Goal: Information Seeking & Learning: Find contact information

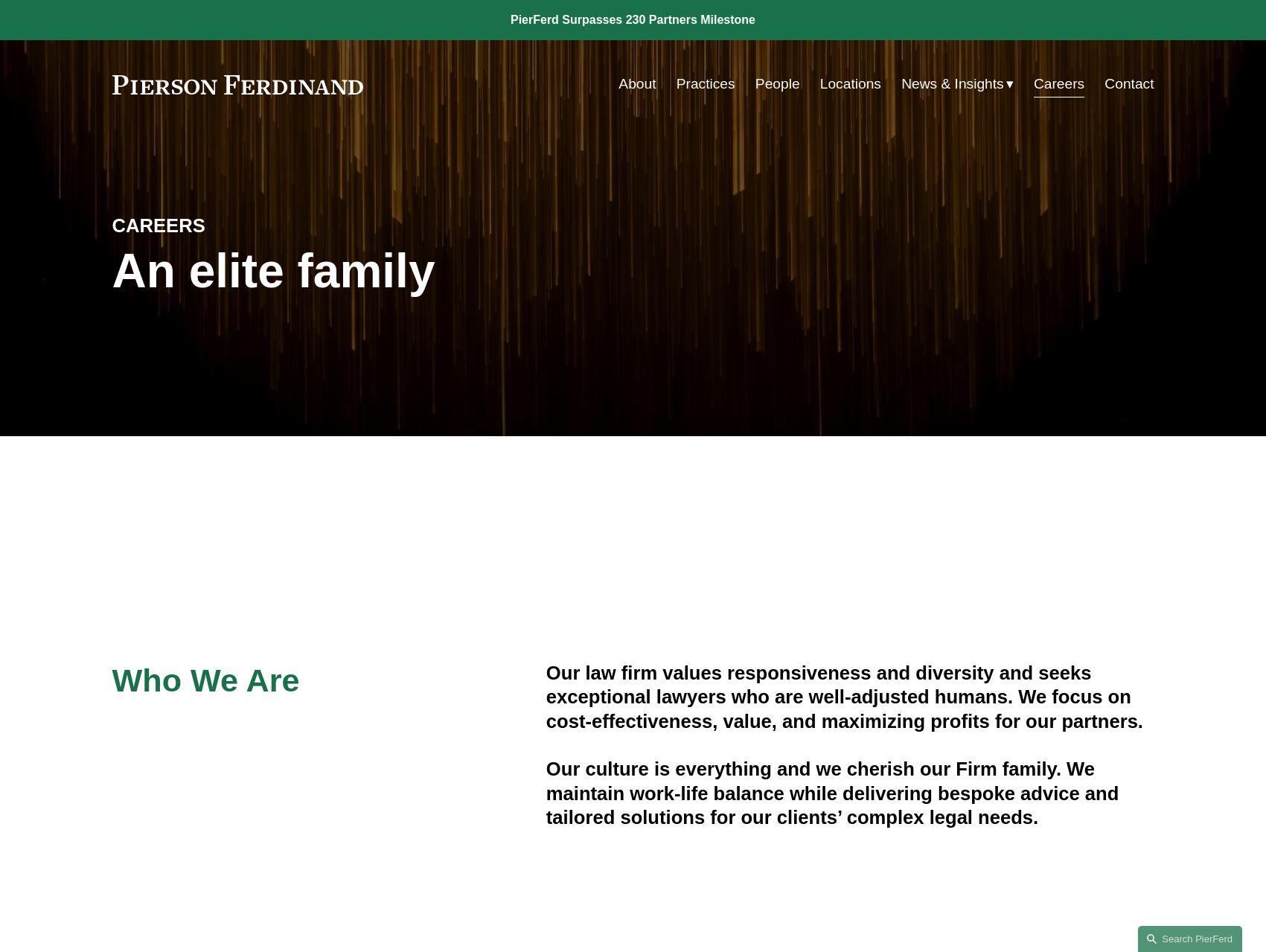
click at [771, 82] on link "People" at bounding box center [778, 84] width 44 height 28
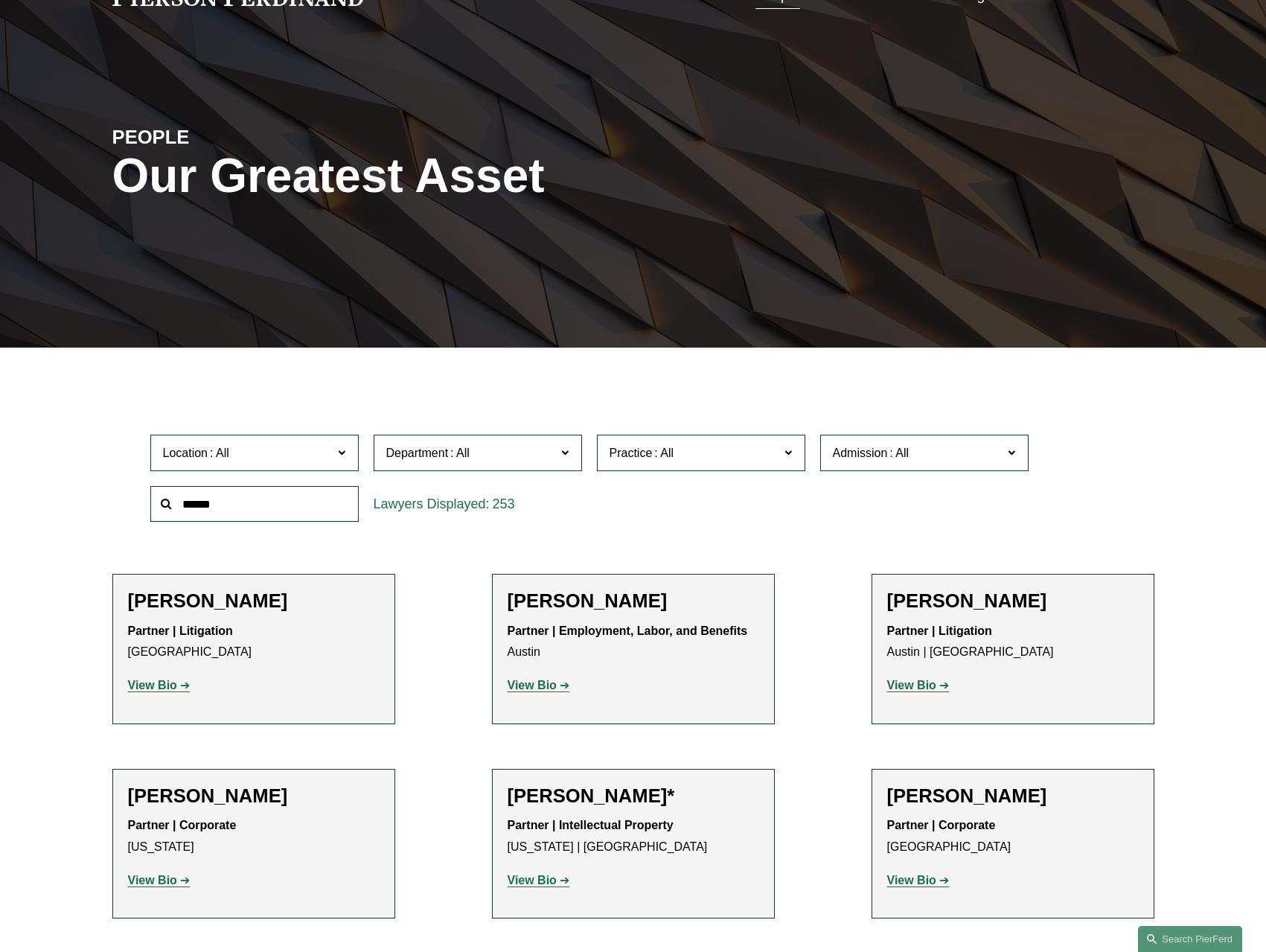
scroll to position [199, 0]
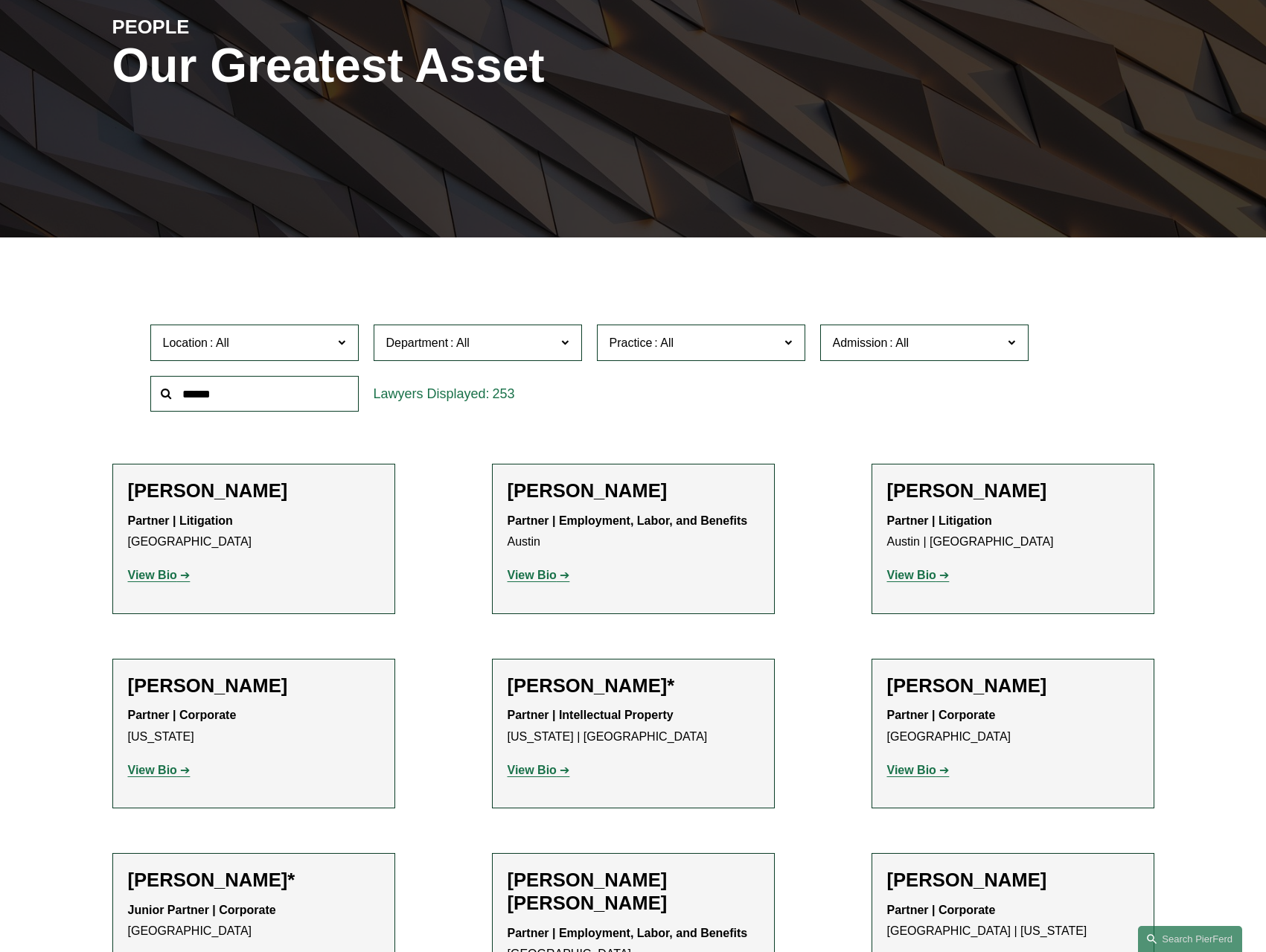
click at [280, 408] on input "text" at bounding box center [254, 394] width 208 height 36
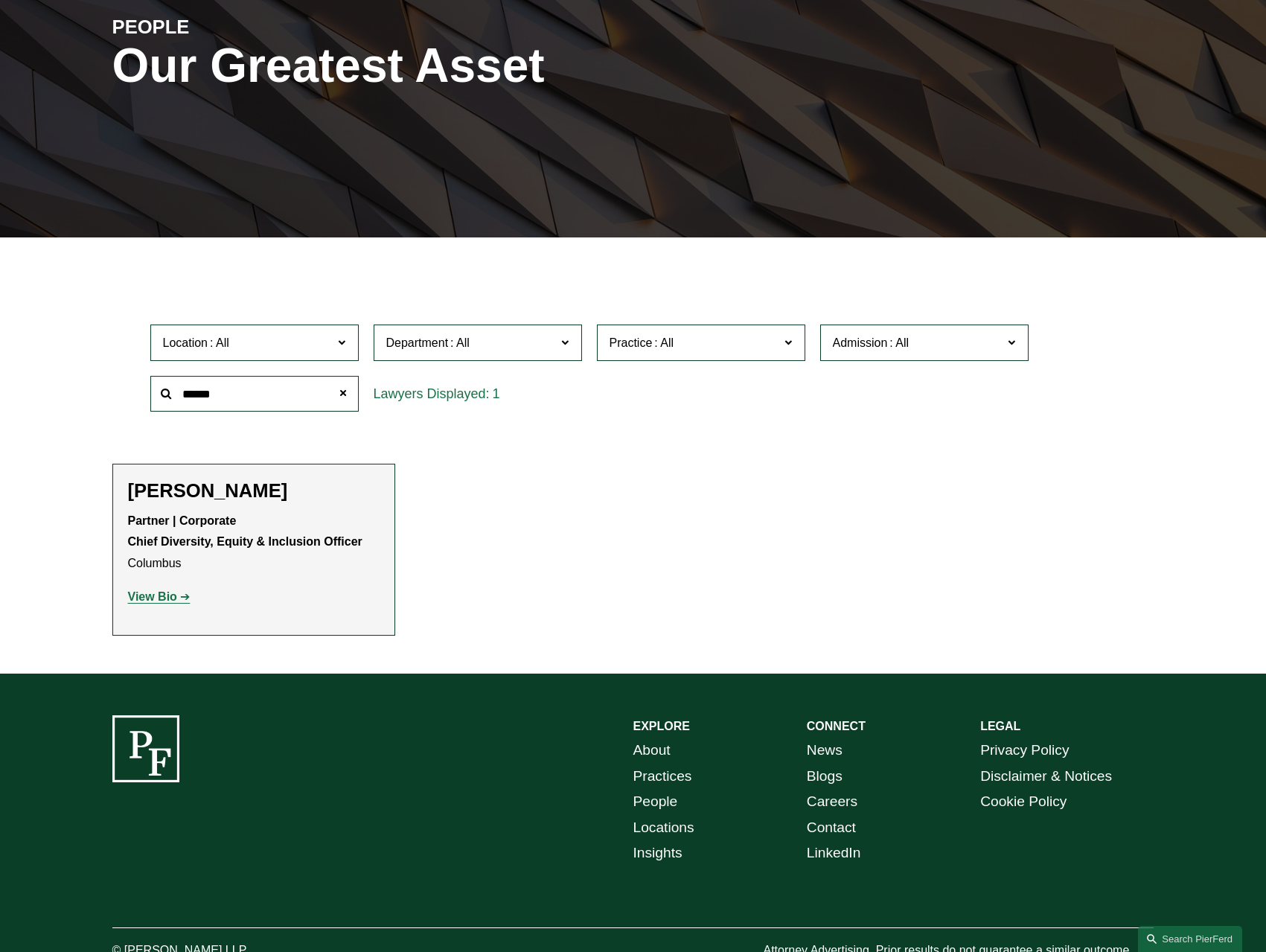
click at [238, 406] on input "******" at bounding box center [254, 394] width 208 height 36
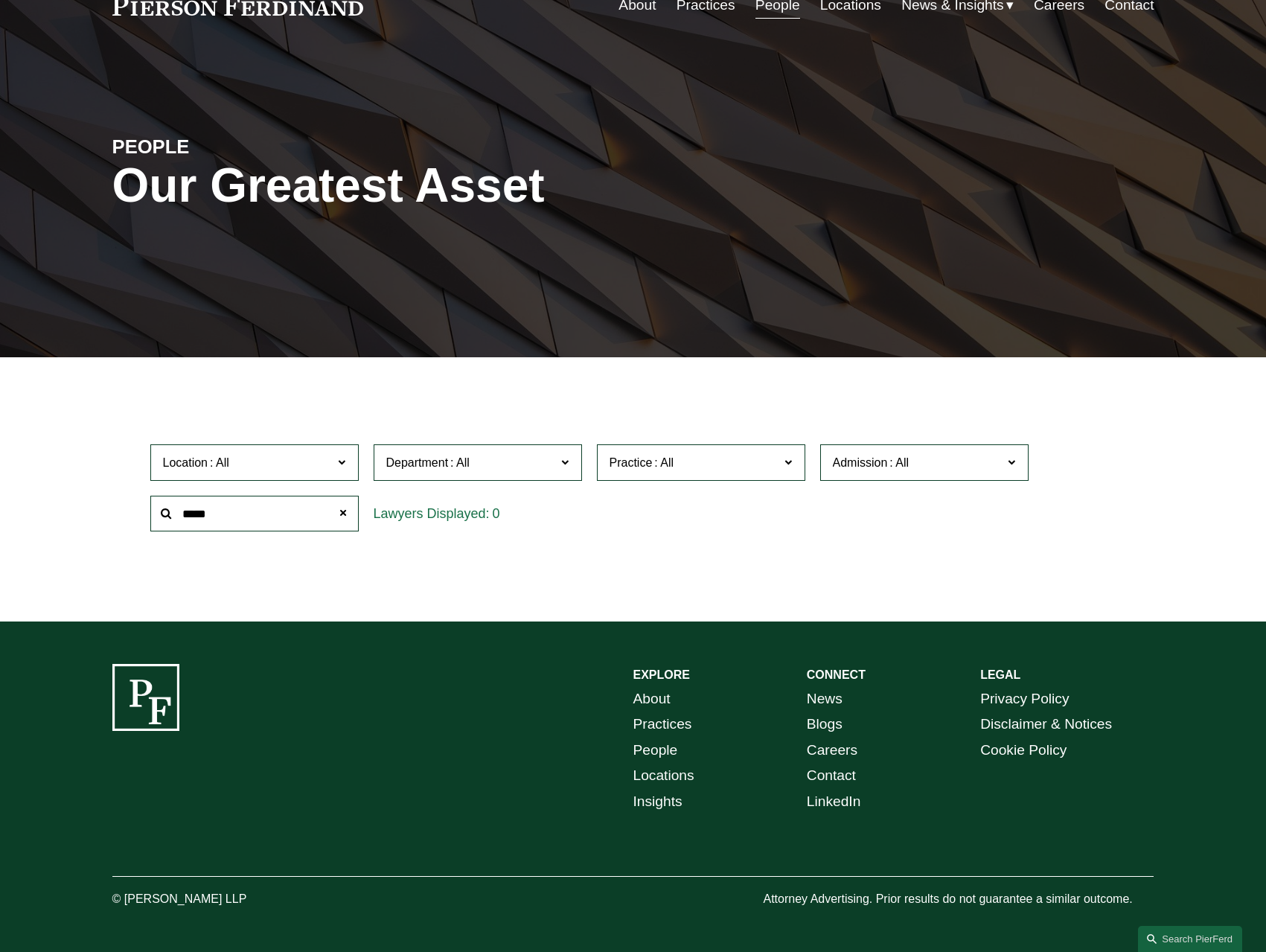
scroll to position [81, 0]
click at [284, 509] on input "*****" at bounding box center [254, 513] width 208 height 36
type input "********"
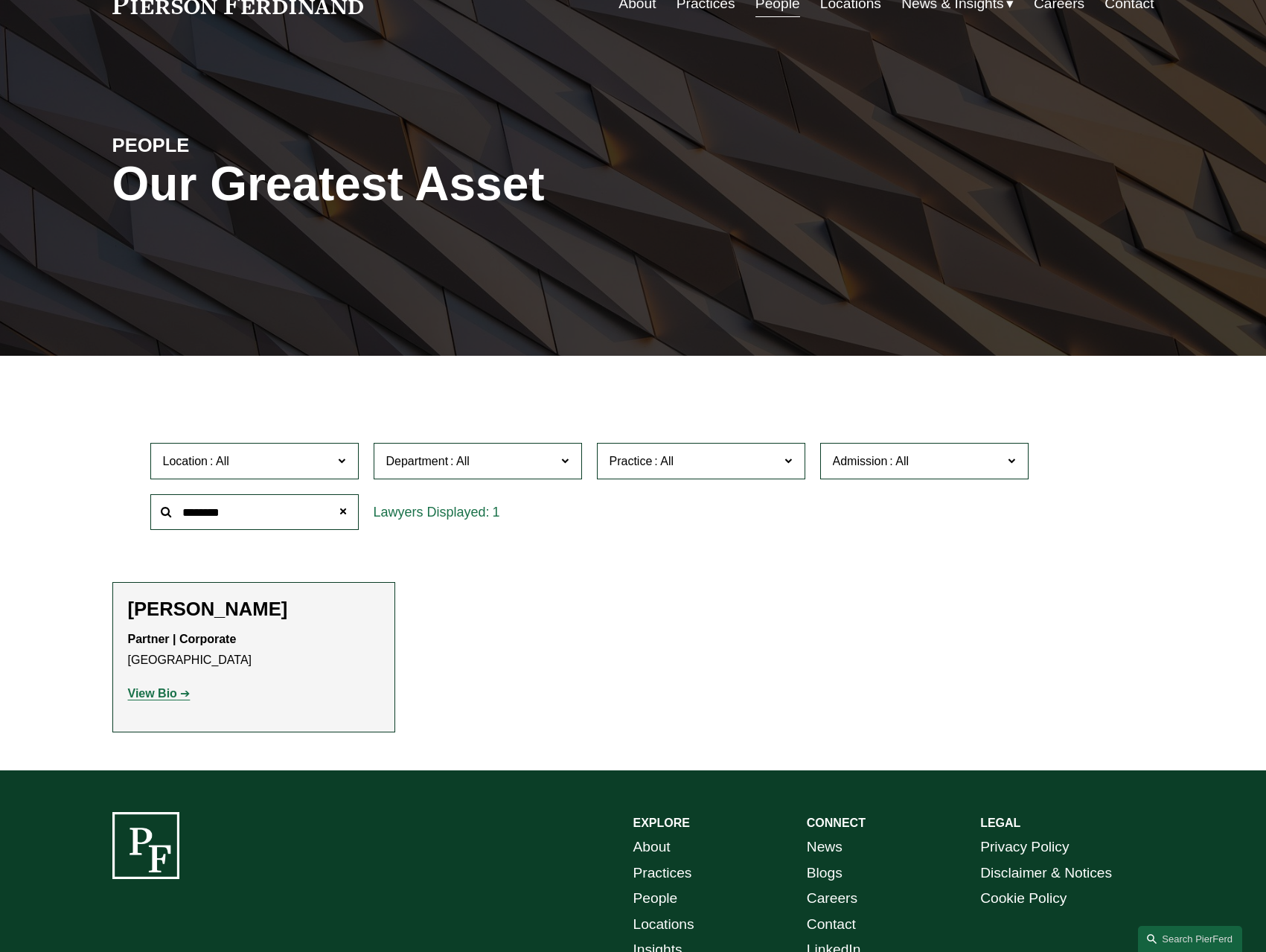
scroll to position [199, 0]
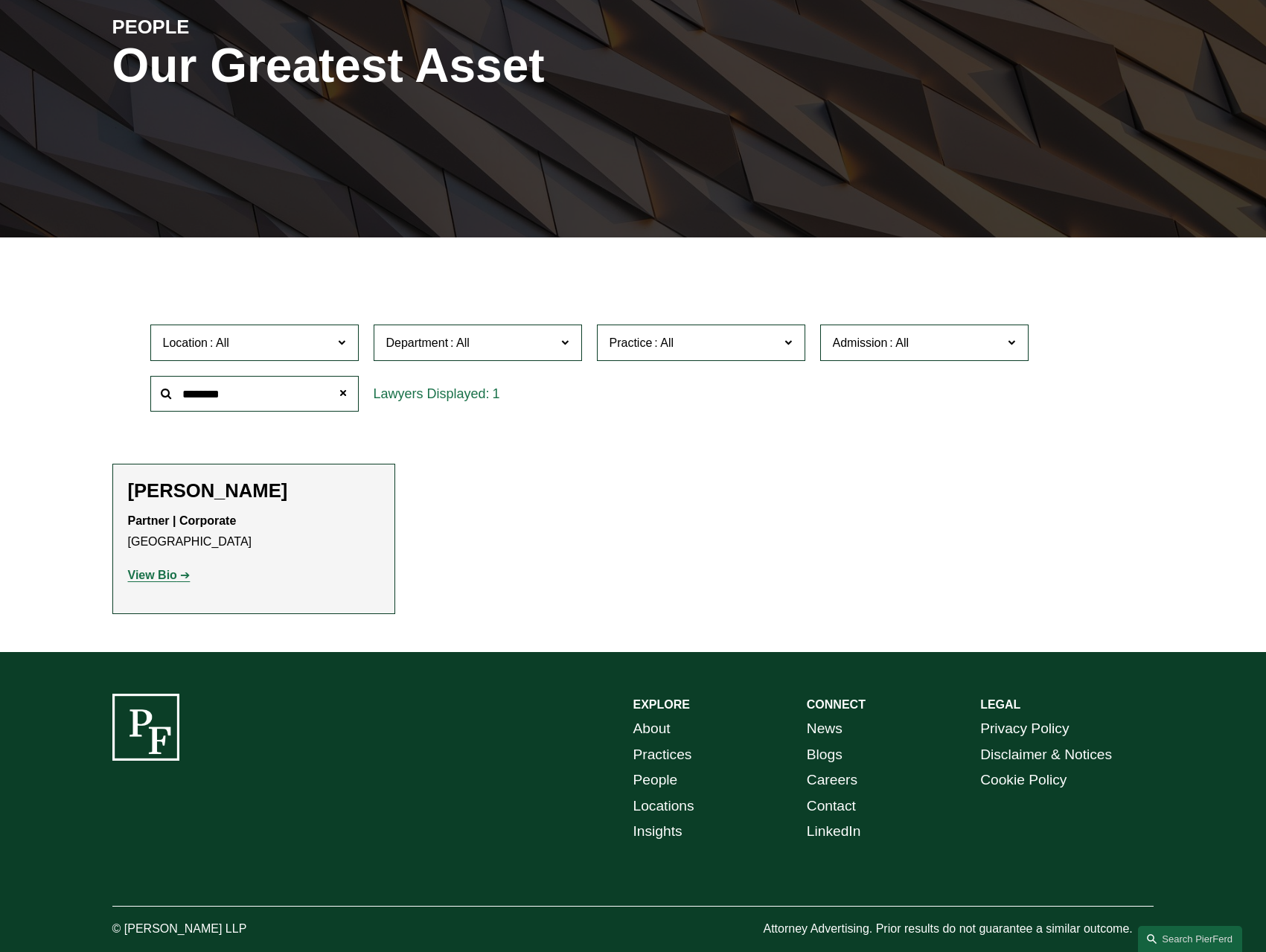
drag, startPoint x: 215, startPoint y: 500, endPoint x: 146, endPoint y: 585, distance: 109.5
drag, startPoint x: 146, startPoint y: 585, endPoint x: 141, endPoint y: 577, distance: 9.4
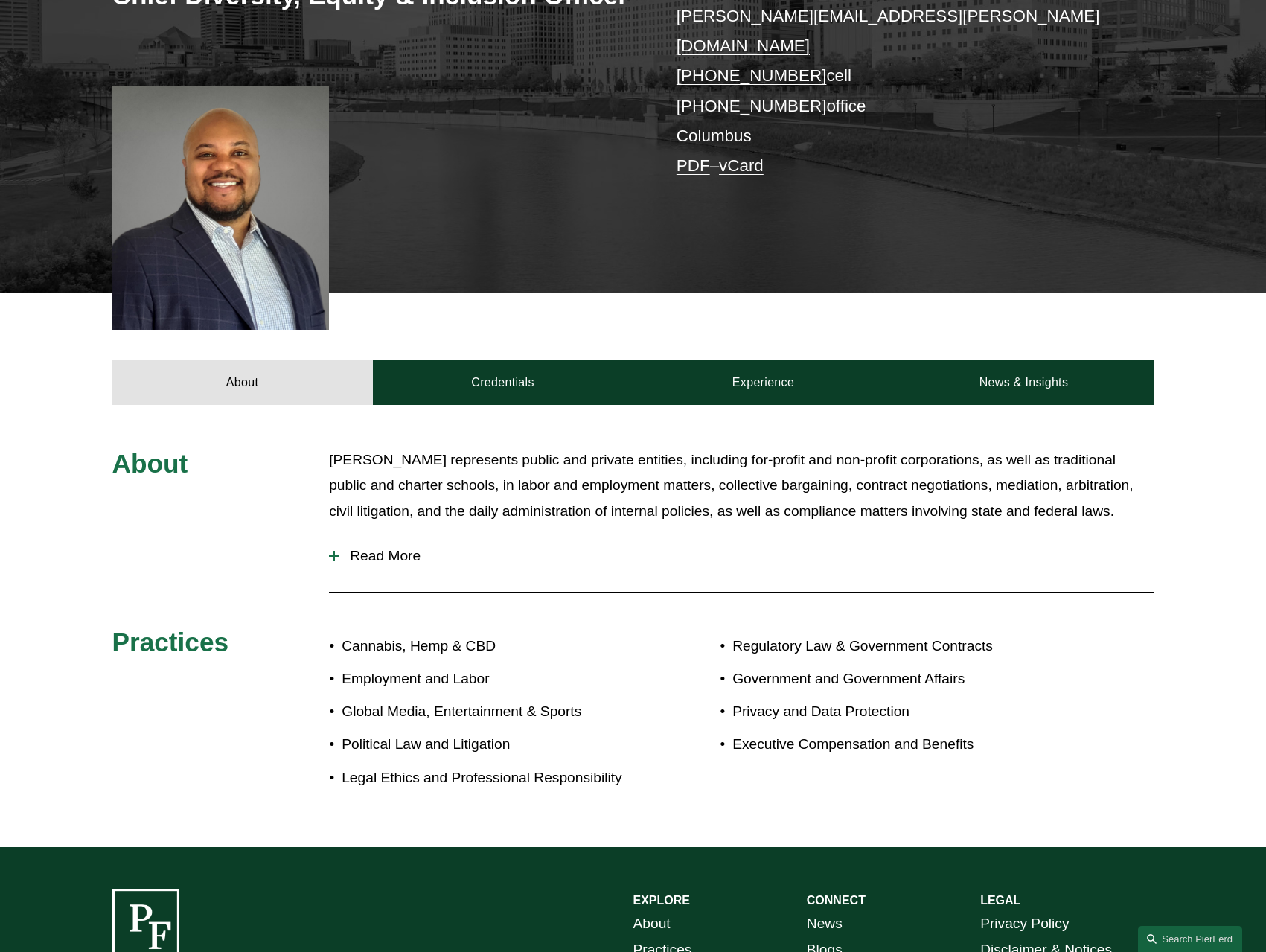
scroll to position [396, 0]
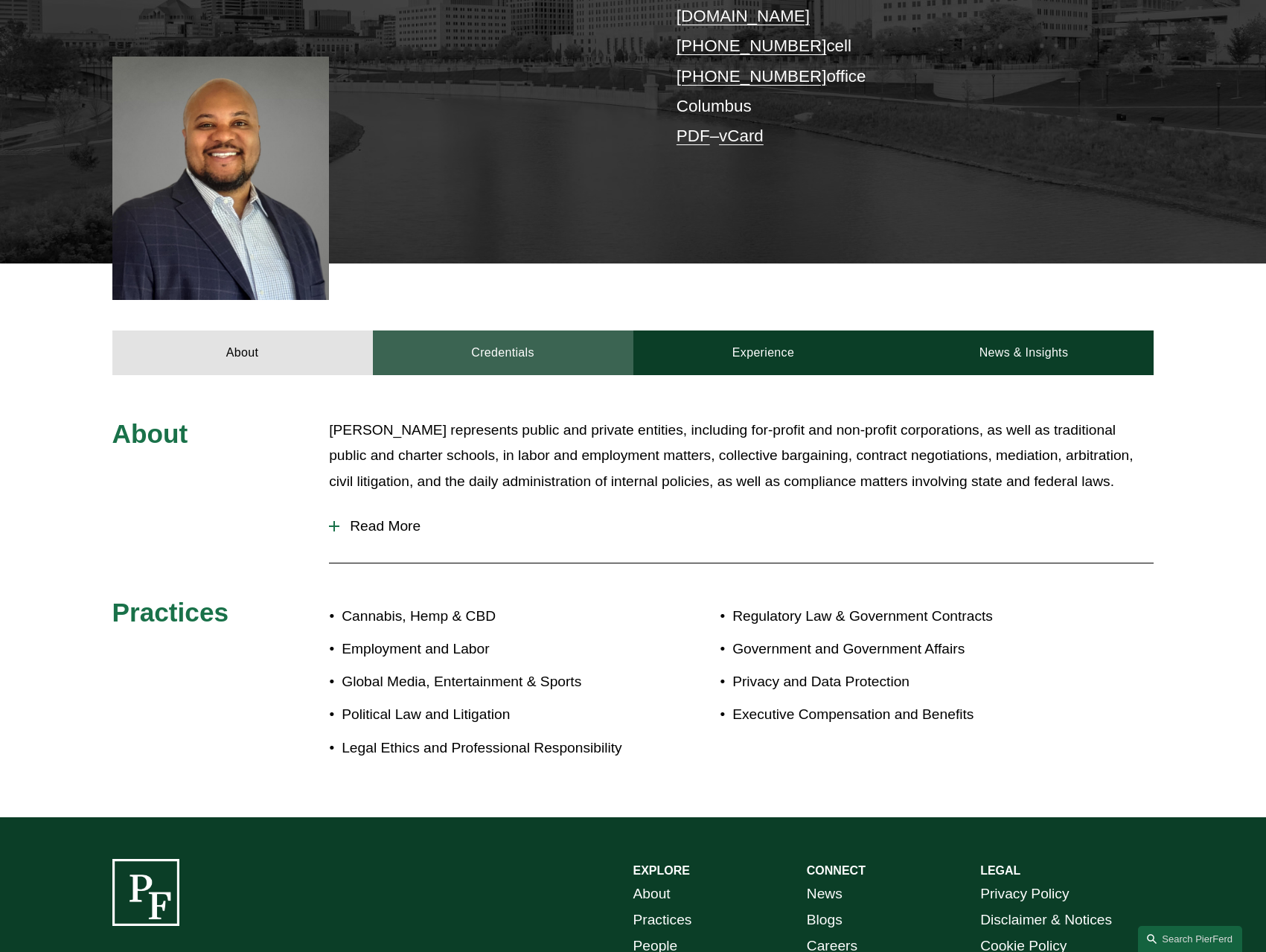
click at [484, 331] on link "Credentials" at bounding box center [504, 353] width 261 height 44
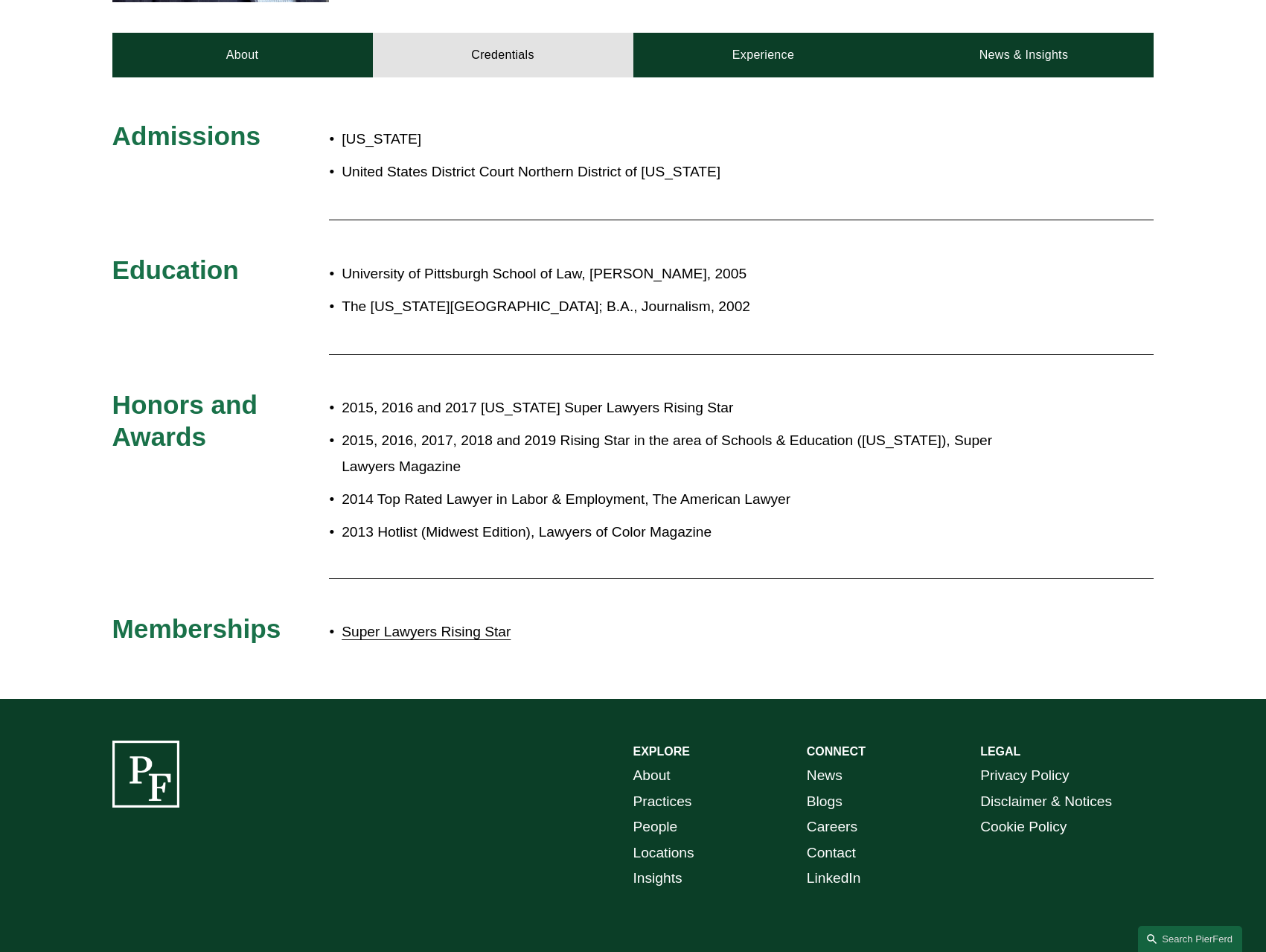
scroll to position [595, 0]
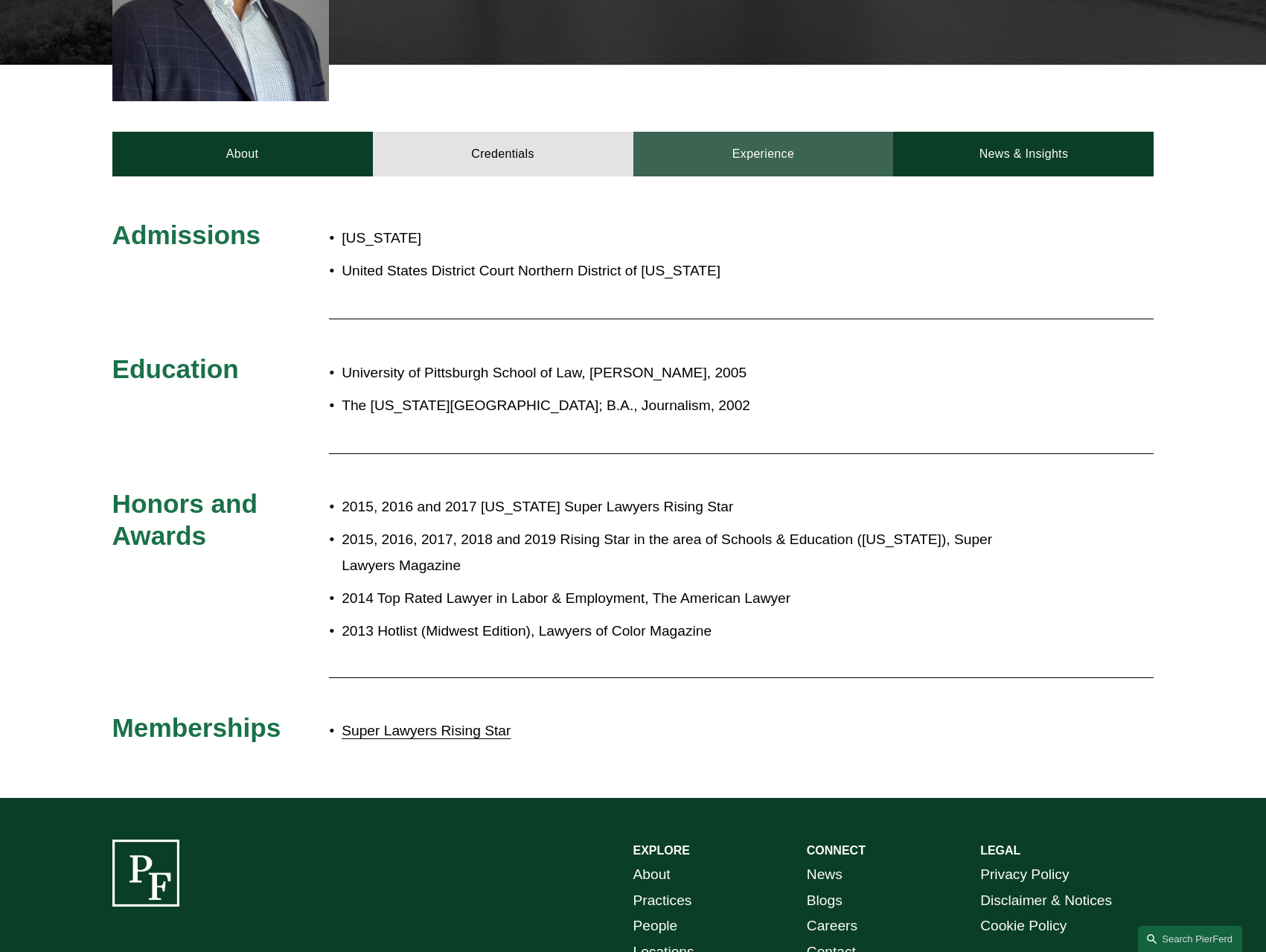
click at [715, 132] on link "Experience" at bounding box center [763, 154] width 261 height 44
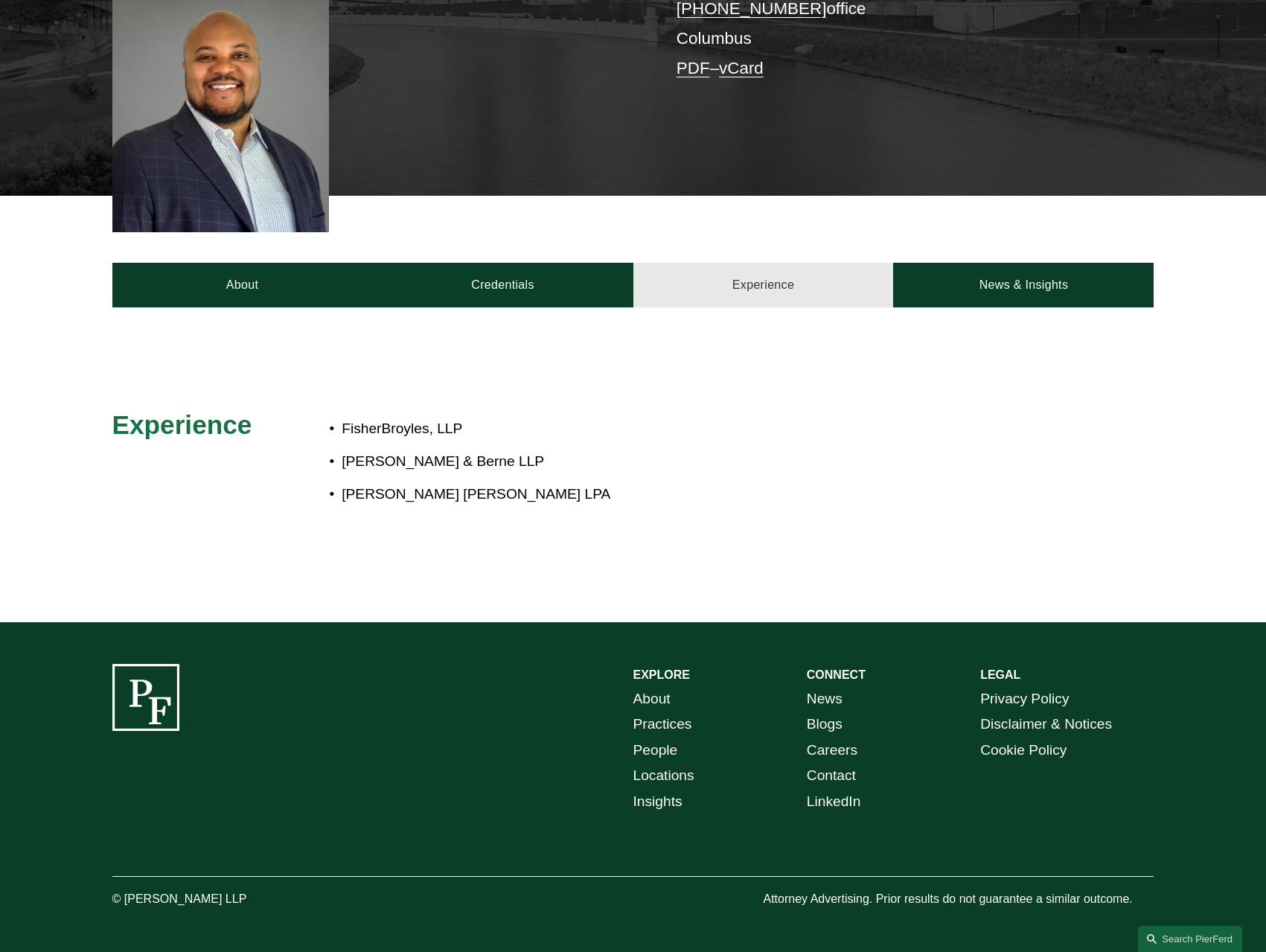
scroll to position [442, 0]
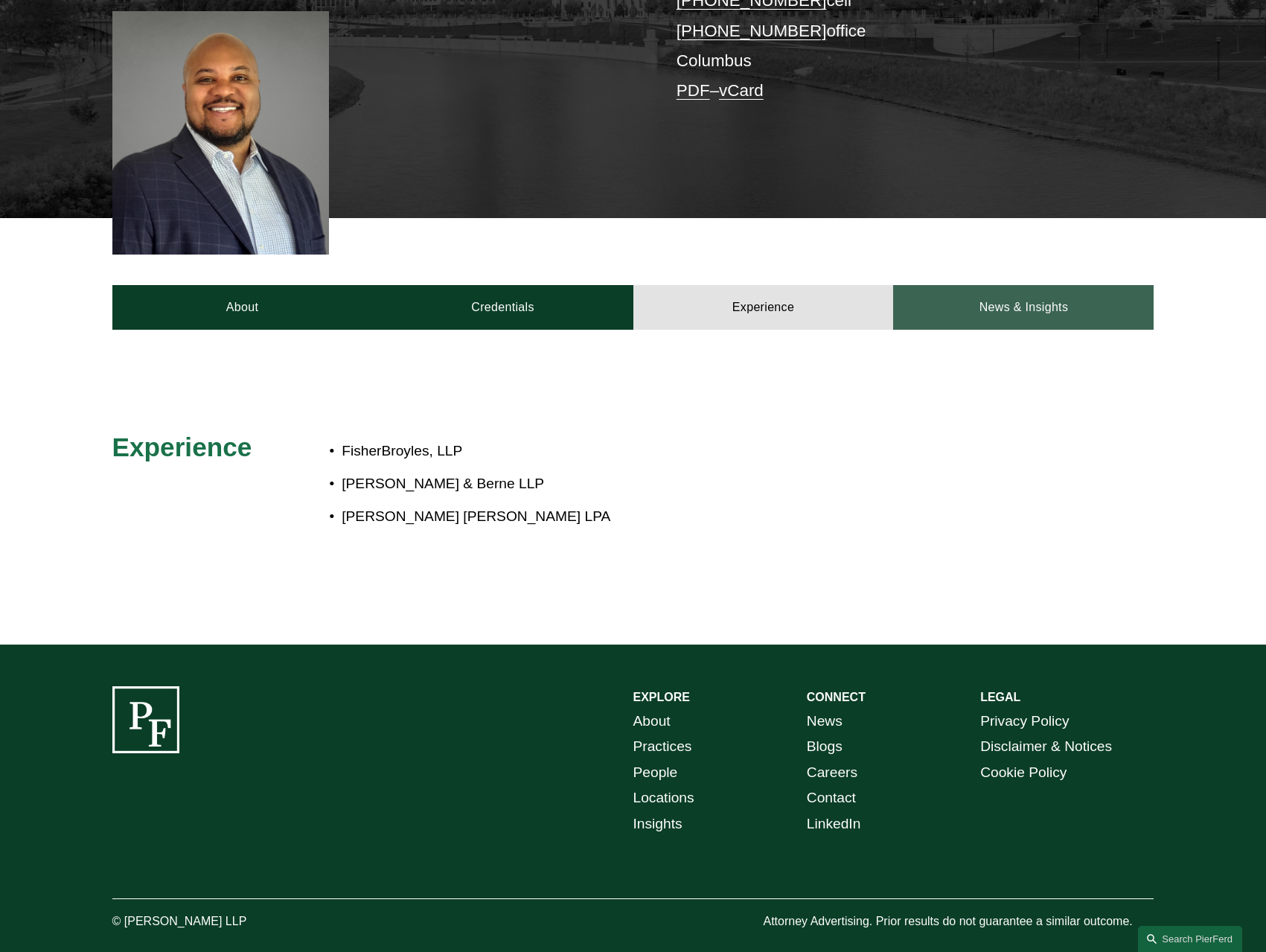
click at [1025, 285] on link "News & Insights" at bounding box center [1023, 307] width 261 height 44
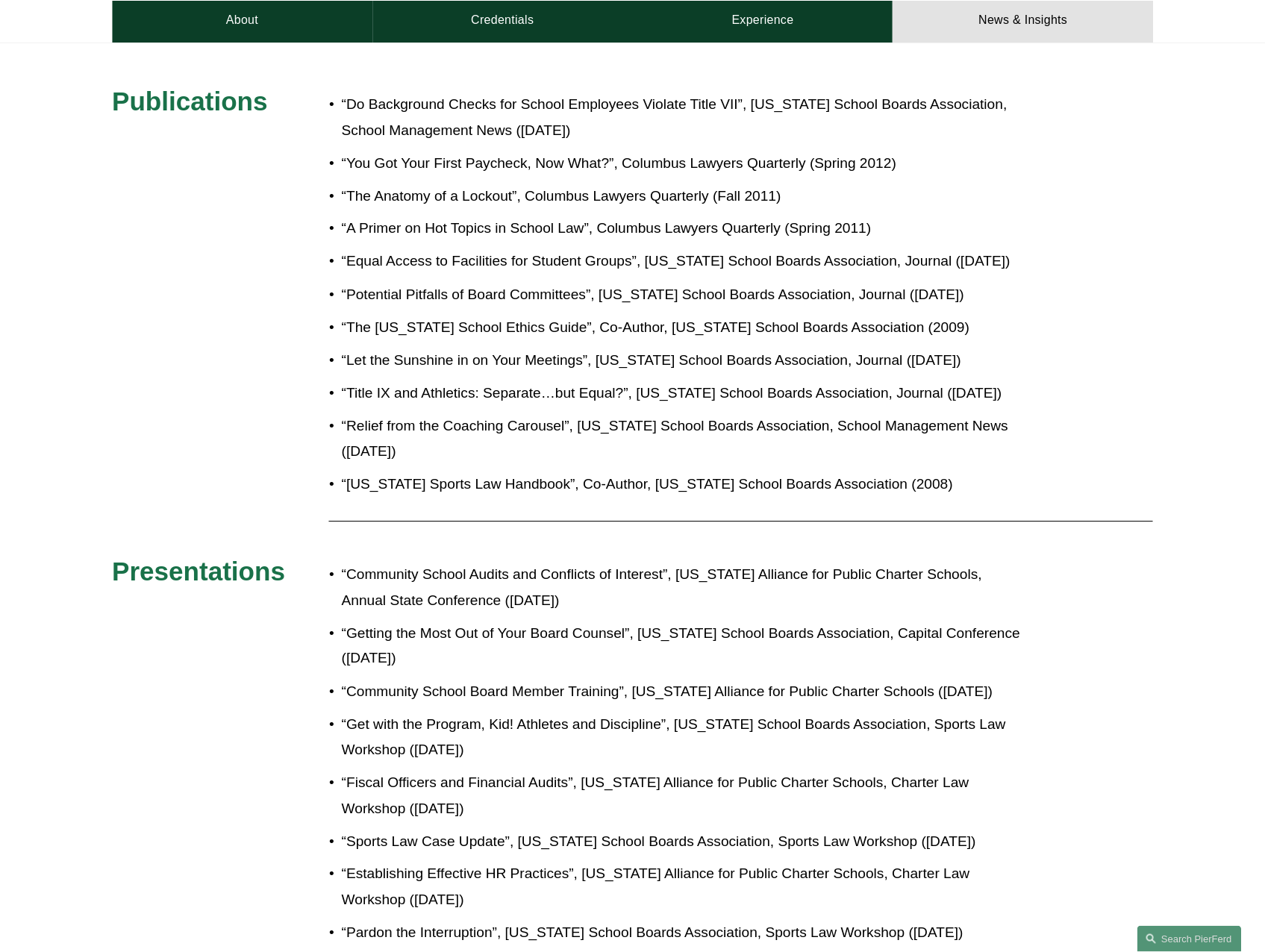
scroll to position [741, 0]
